Goal: Find specific page/section: Find specific page/section

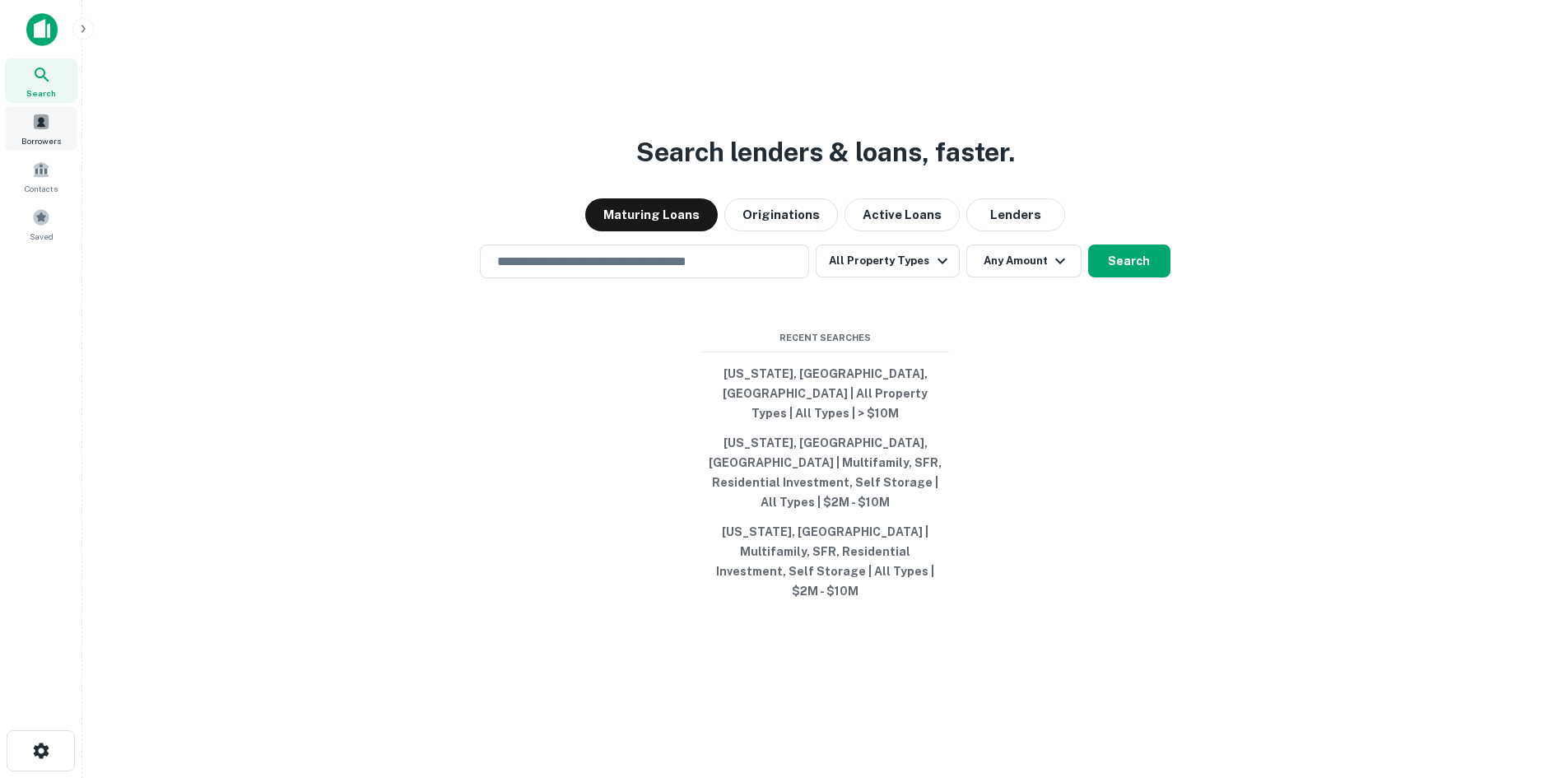
click at [38, 116] on span at bounding box center [41, 122] width 18 height 18
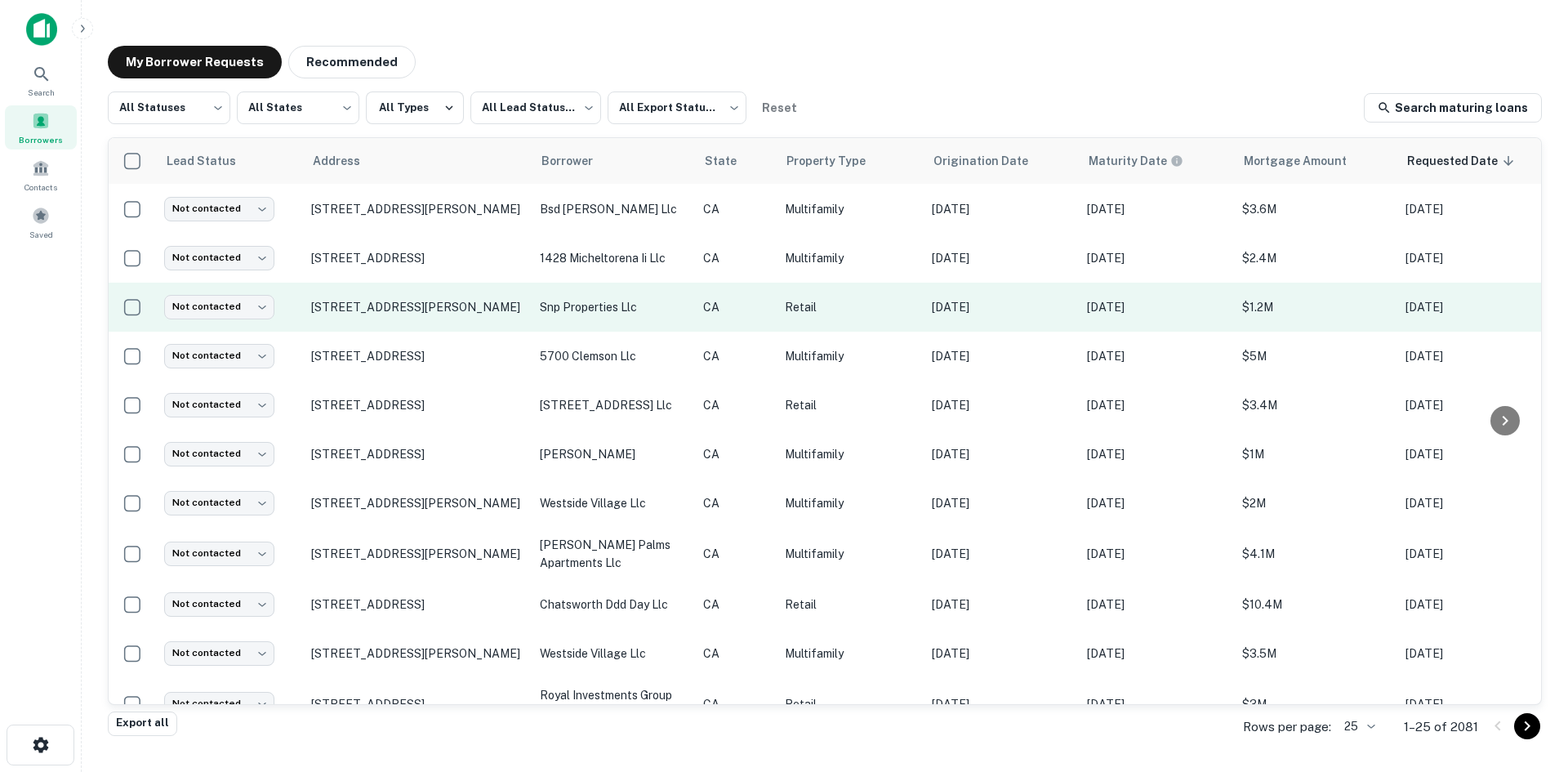
scroll to position [87, 0]
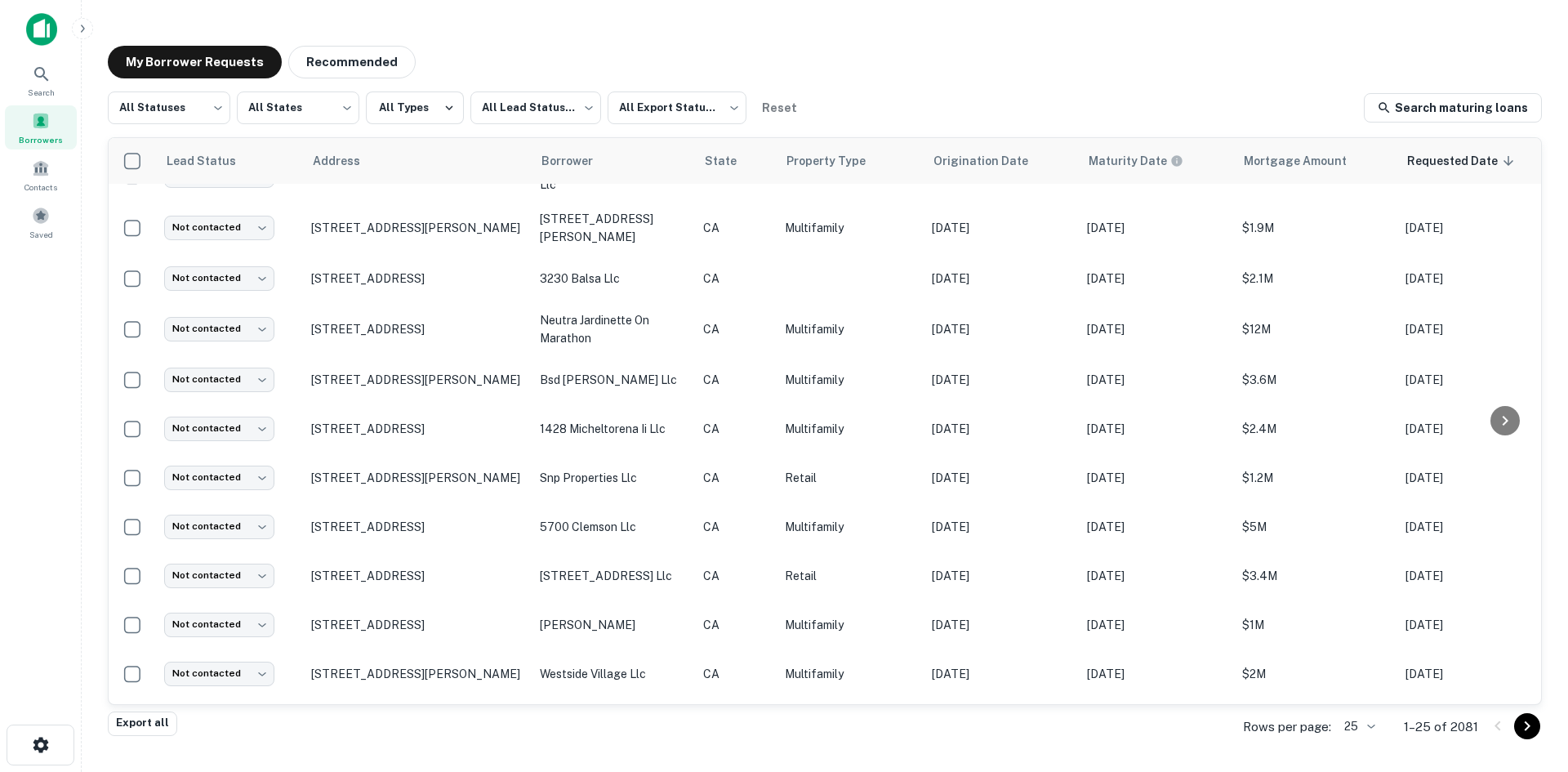
click at [1362, 725] on body "Search Borrowers Contacts Saved My Borrower Requests Recommended All Statuses *…" at bounding box center [784, 386] width 1568 height 772
click at [1356, 617] on li "50" at bounding box center [1359, 620] width 56 height 29
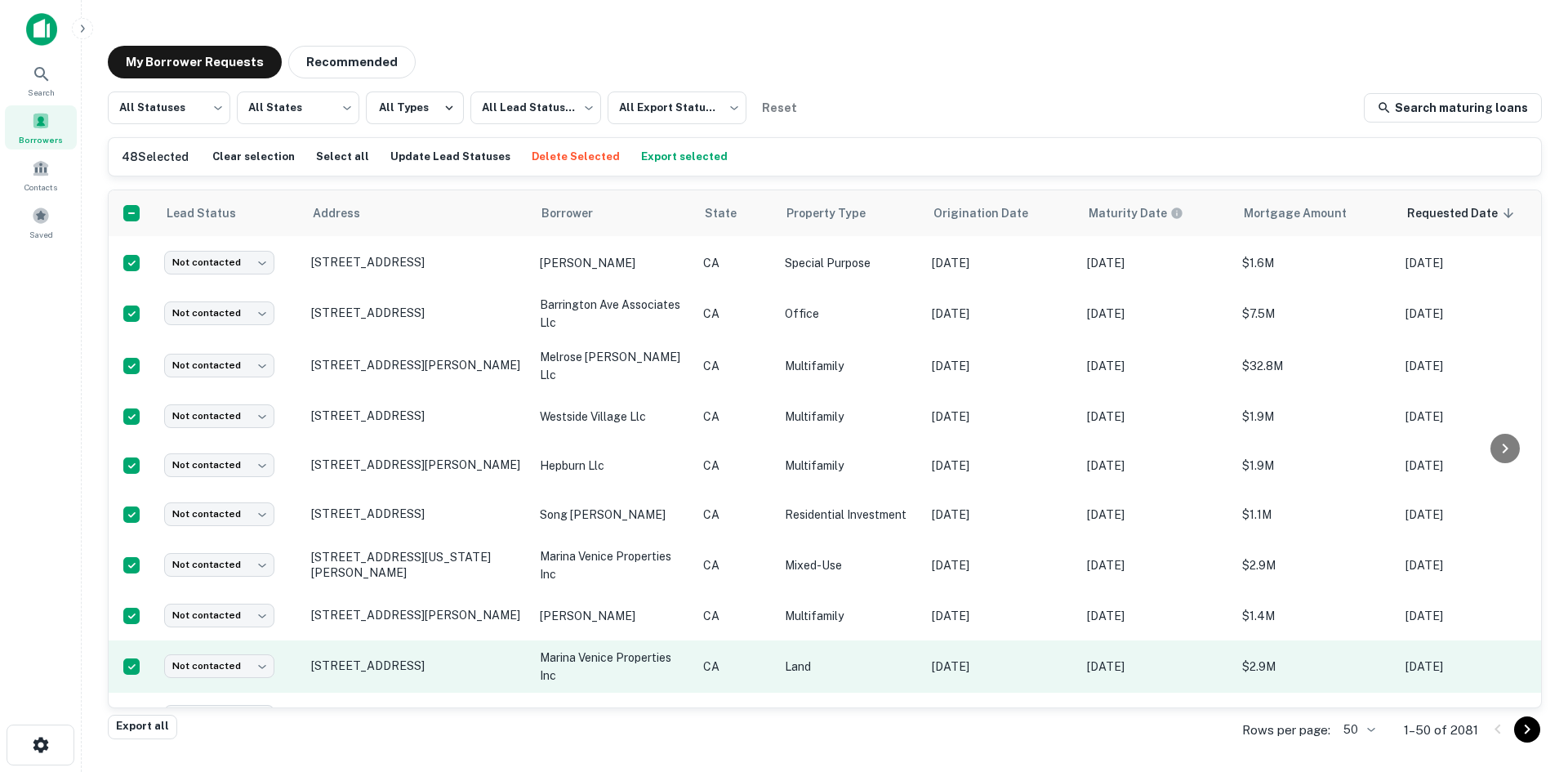
scroll to position [2036, 0]
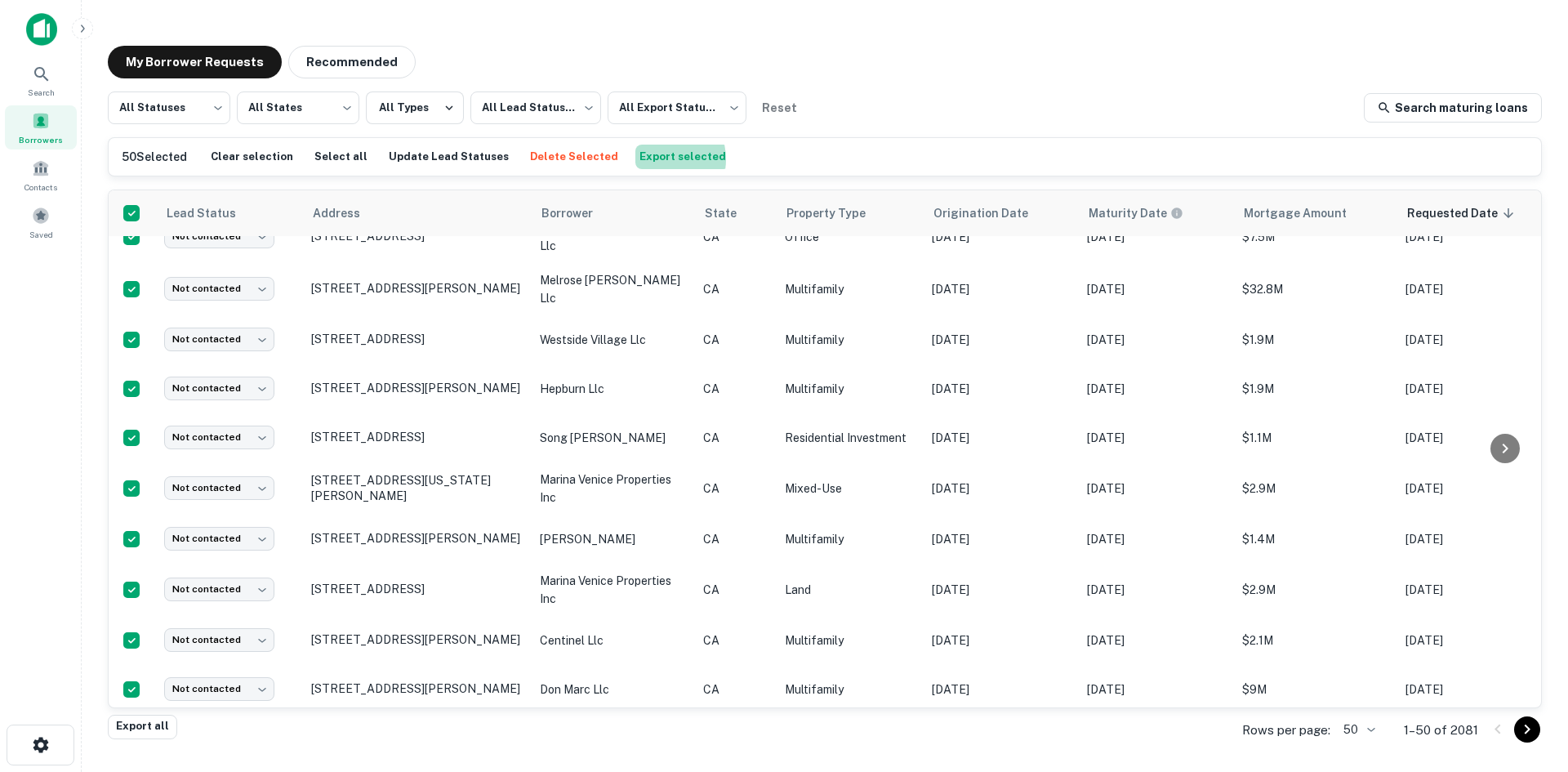
click at [636, 159] on button "Export selected" at bounding box center [682, 156] width 95 height 24
click at [59, 73] on div "Search" at bounding box center [41, 79] width 72 height 44
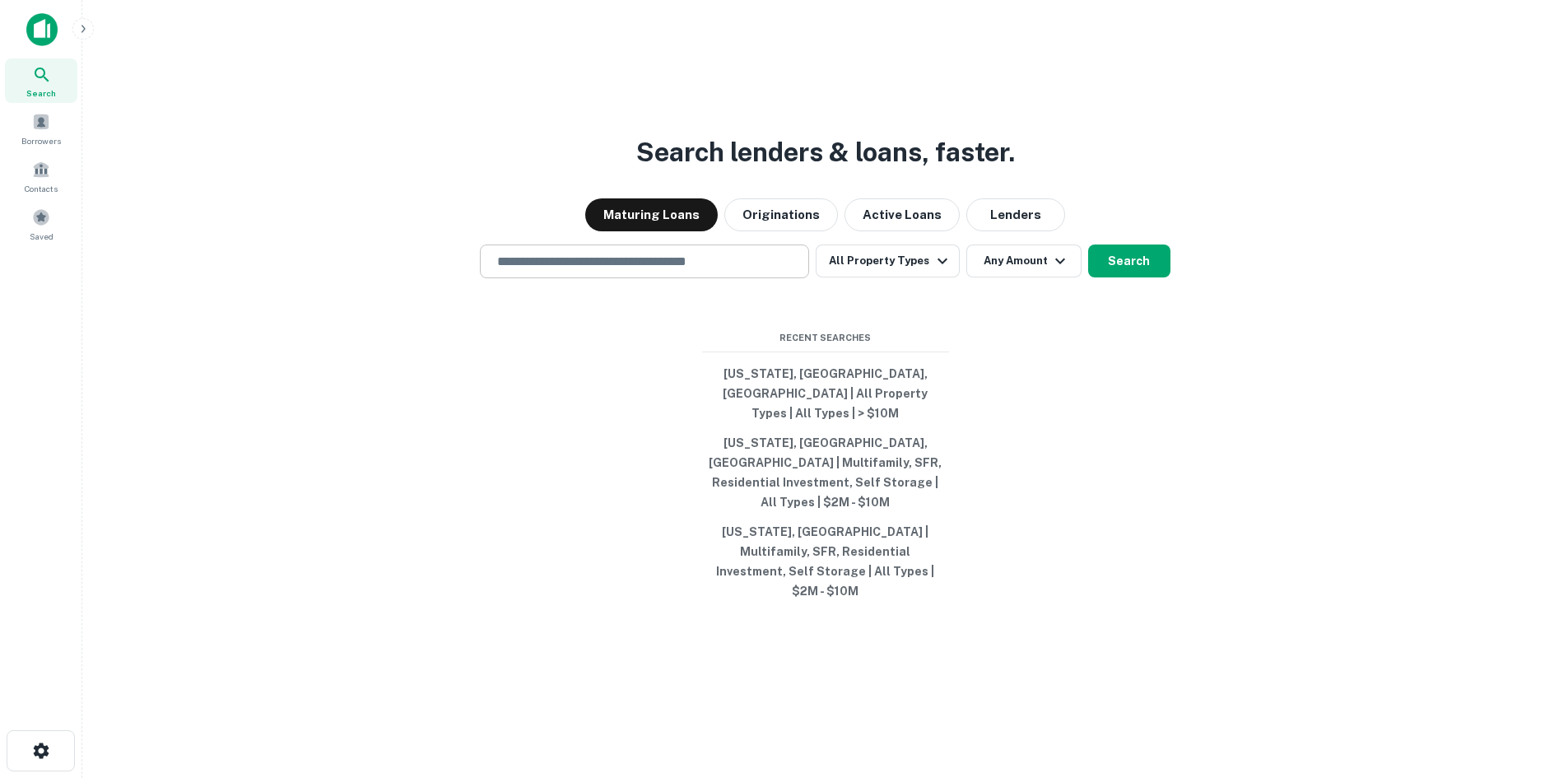
click at [567, 270] on input "text" at bounding box center [644, 261] width 315 height 19
type input "****"
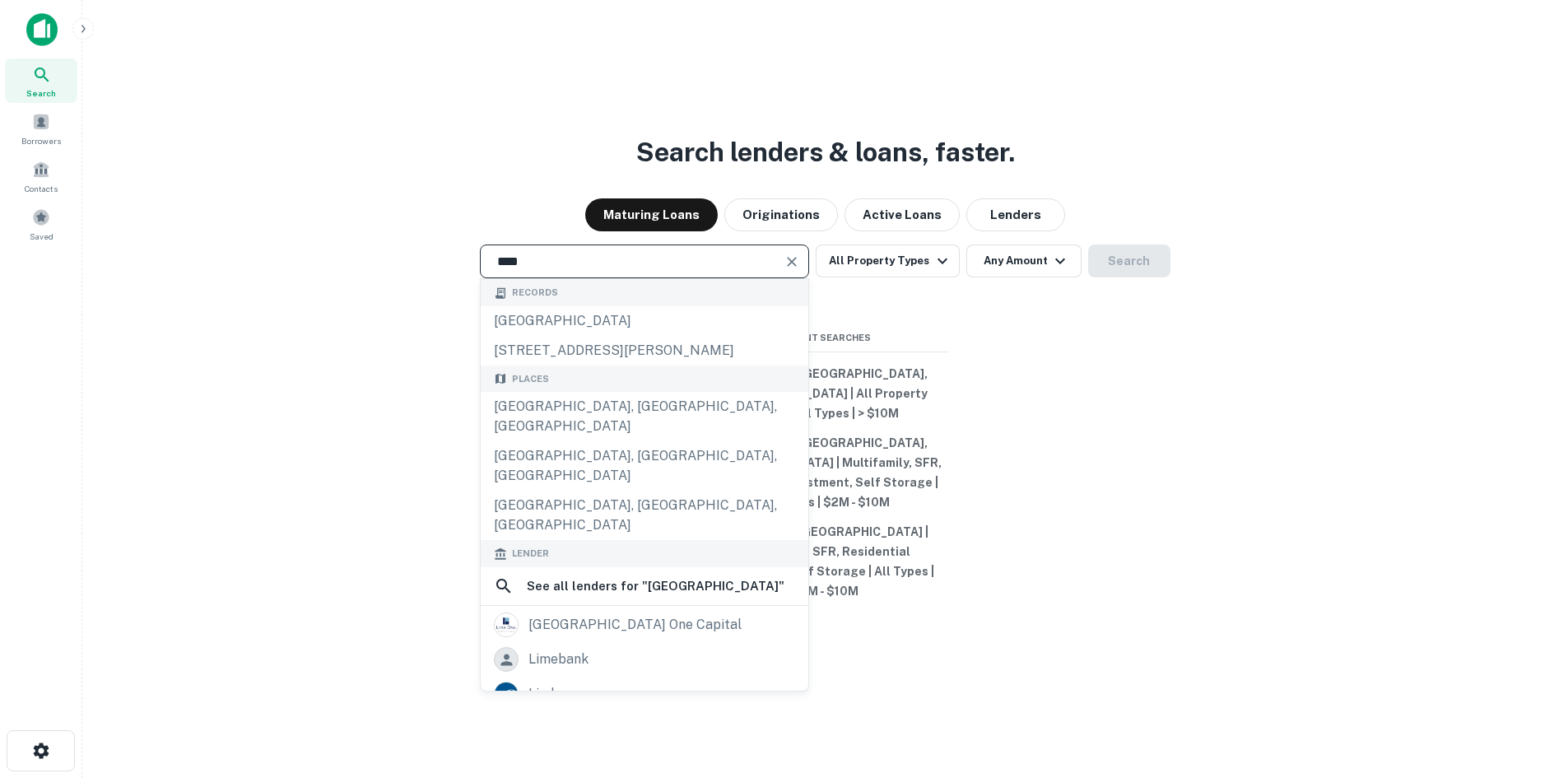
click at [1169, 518] on div "Search lenders & loans, faster. Maturing Loans Originations Active Loans Lender…" at bounding box center [824, 428] width 1459 height 778
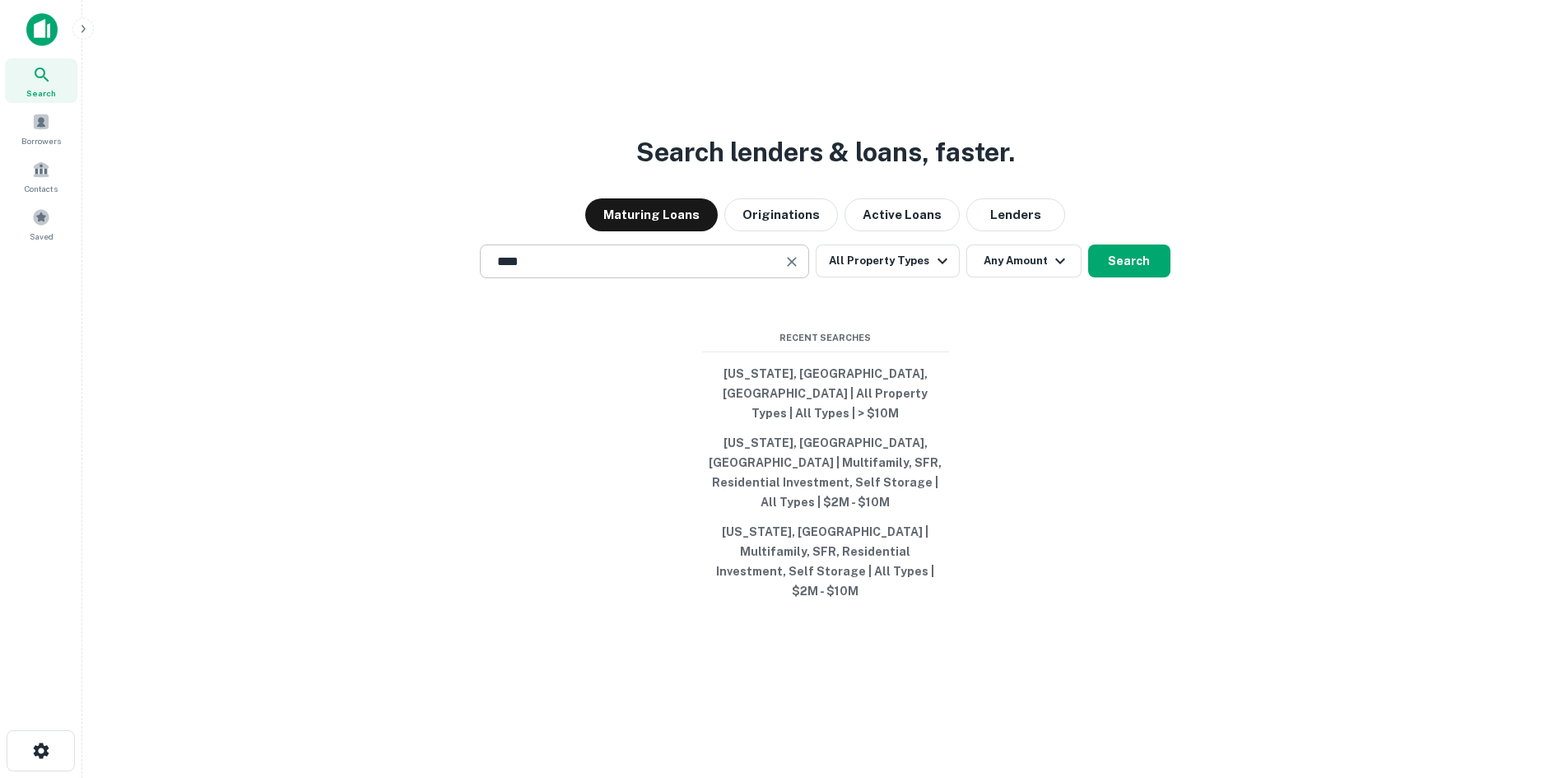
click at [766, 270] on input "****" at bounding box center [632, 261] width 289 height 19
